Goal: Browse casually

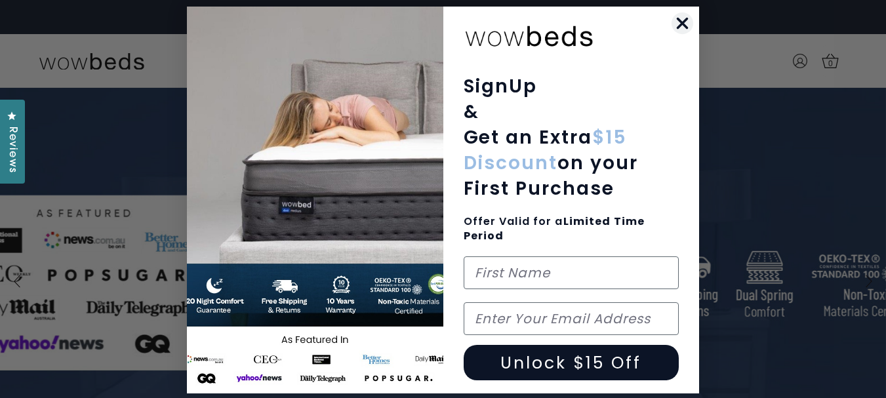
click at [682, 28] on icon "Close dialog" at bounding box center [682, 23] width 9 height 9
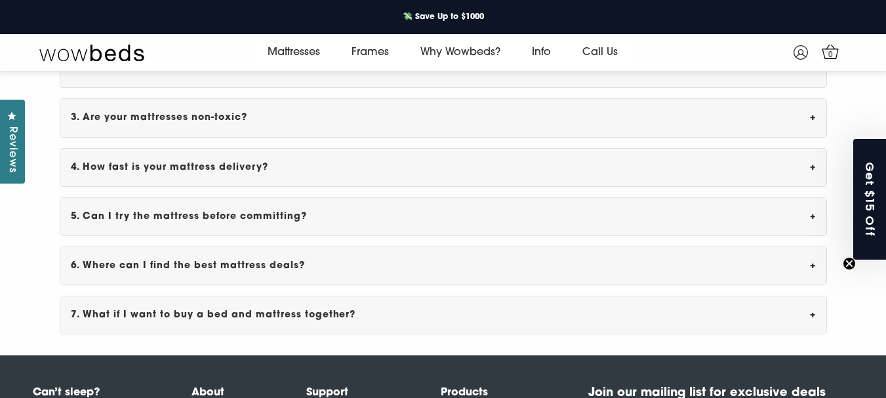
scroll to position [4119, 0]
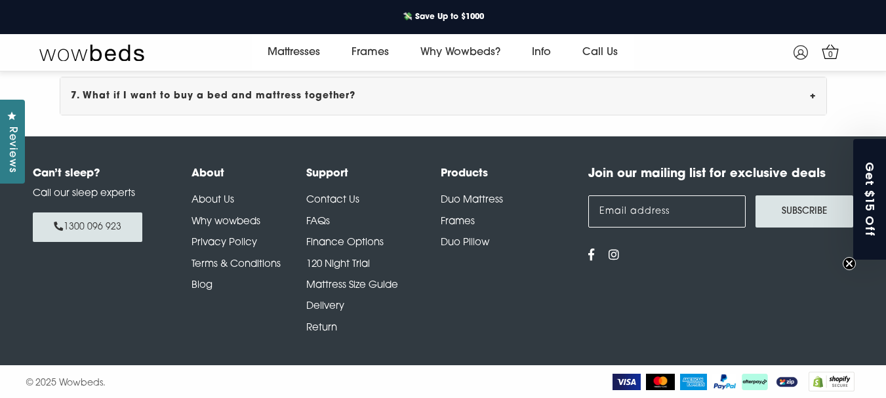
drag, startPoint x: 891, startPoint y: 23, endPoint x: 891, endPoint y: 424, distance: 400.6
click at [830, 381] on img at bounding box center [831, 382] width 46 height 20
